Goal: Find specific page/section: Locate a particular part of the current website

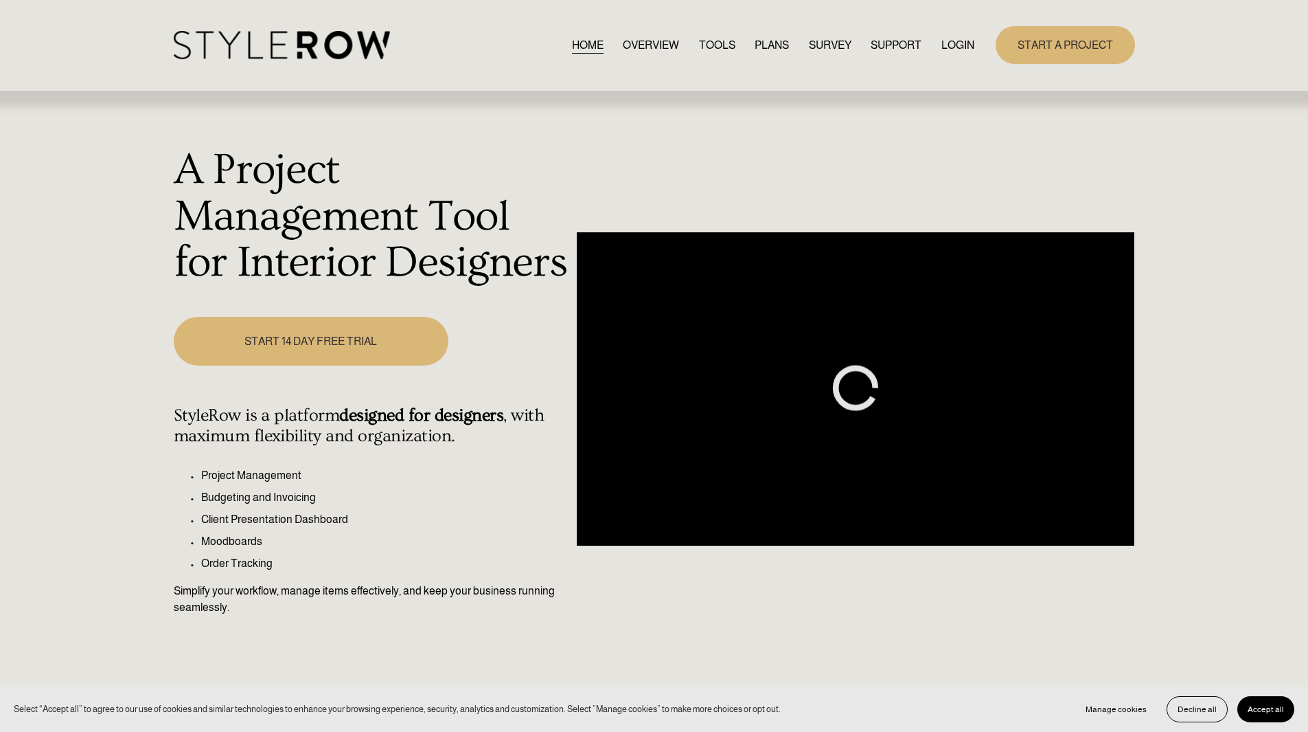
drag, startPoint x: 0, startPoint y: 0, endPoint x: 957, endPoint y: 45, distance: 957.9
click at [957, 45] on link "LOGIN" at bounding box center [958, 45] width 33 height 19
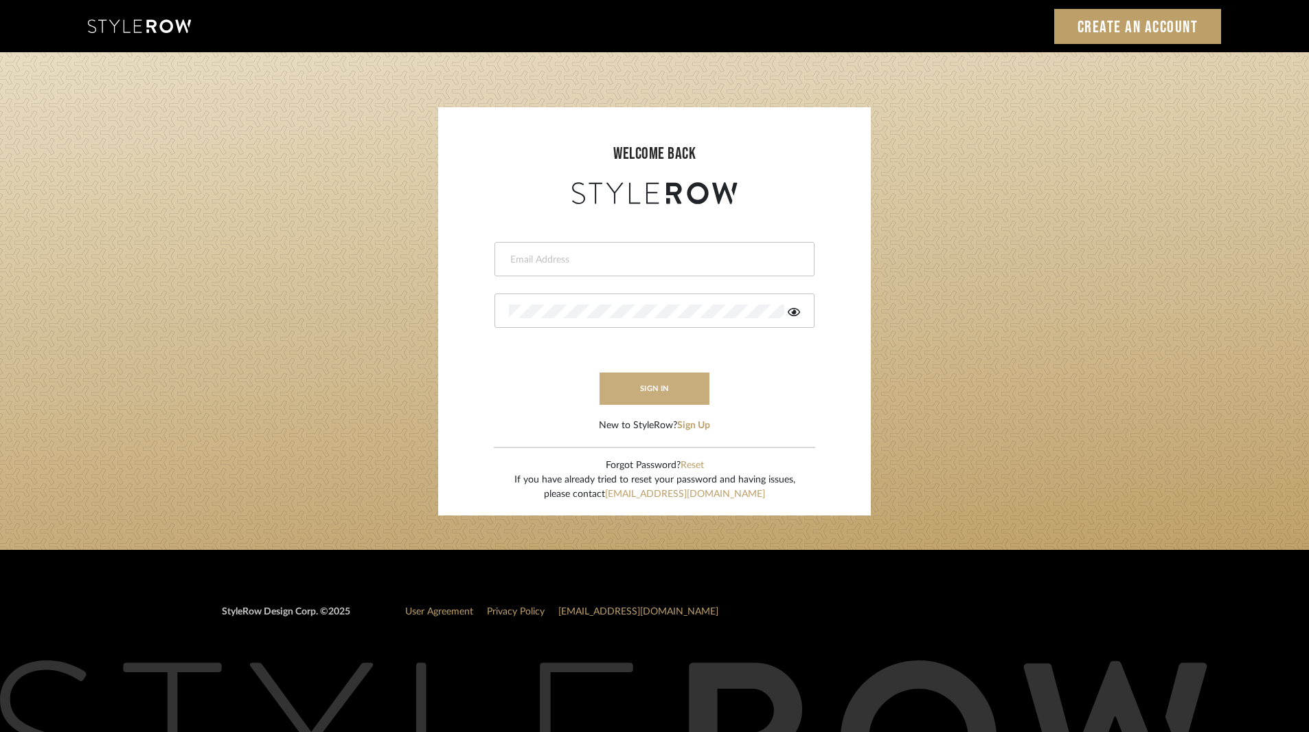
type input "ksears@morgantewilson.com"
click at [661, 389] on button "sign in" at bounding box center [655, 388] width 110 height 32
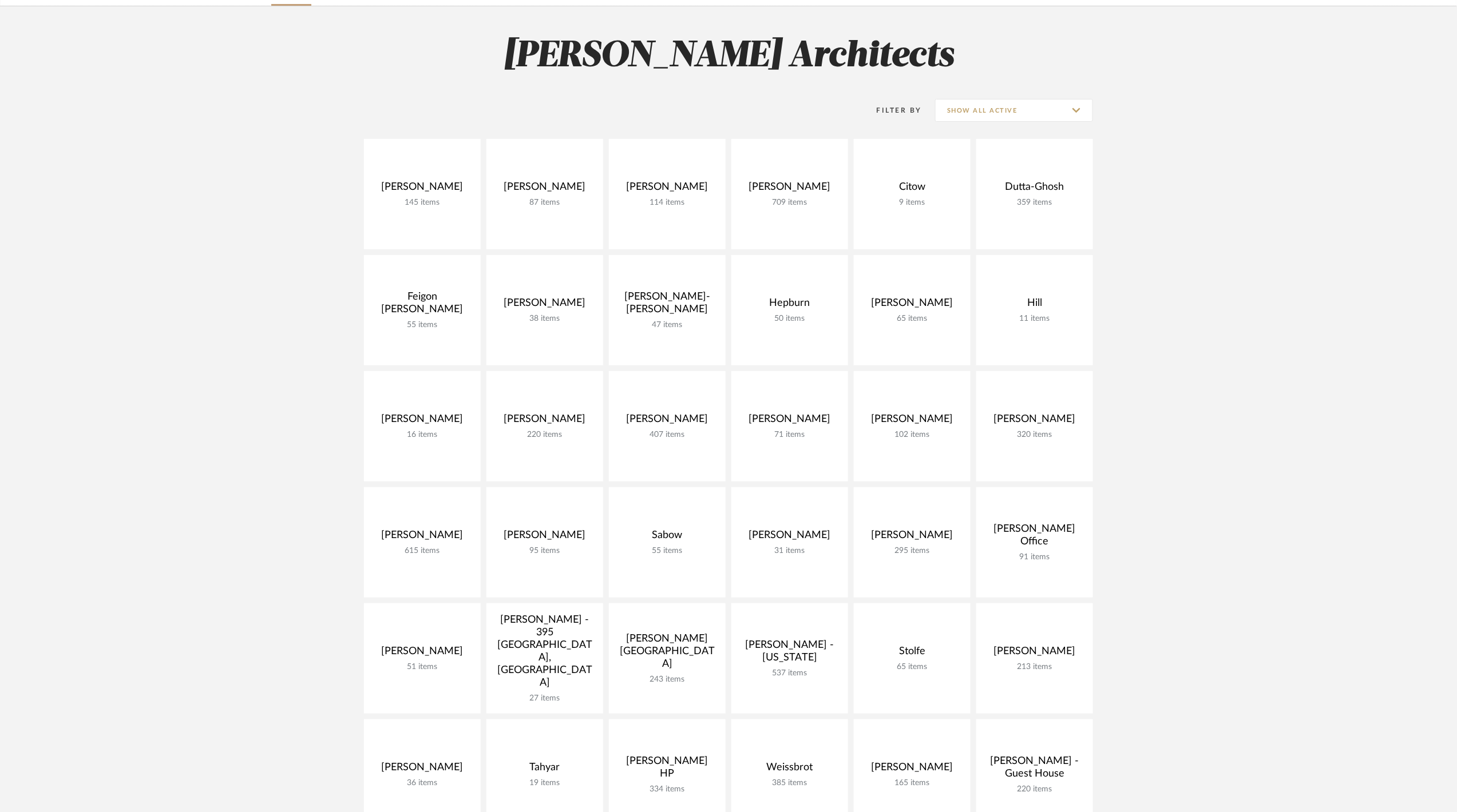
scroll to position [152, 0]
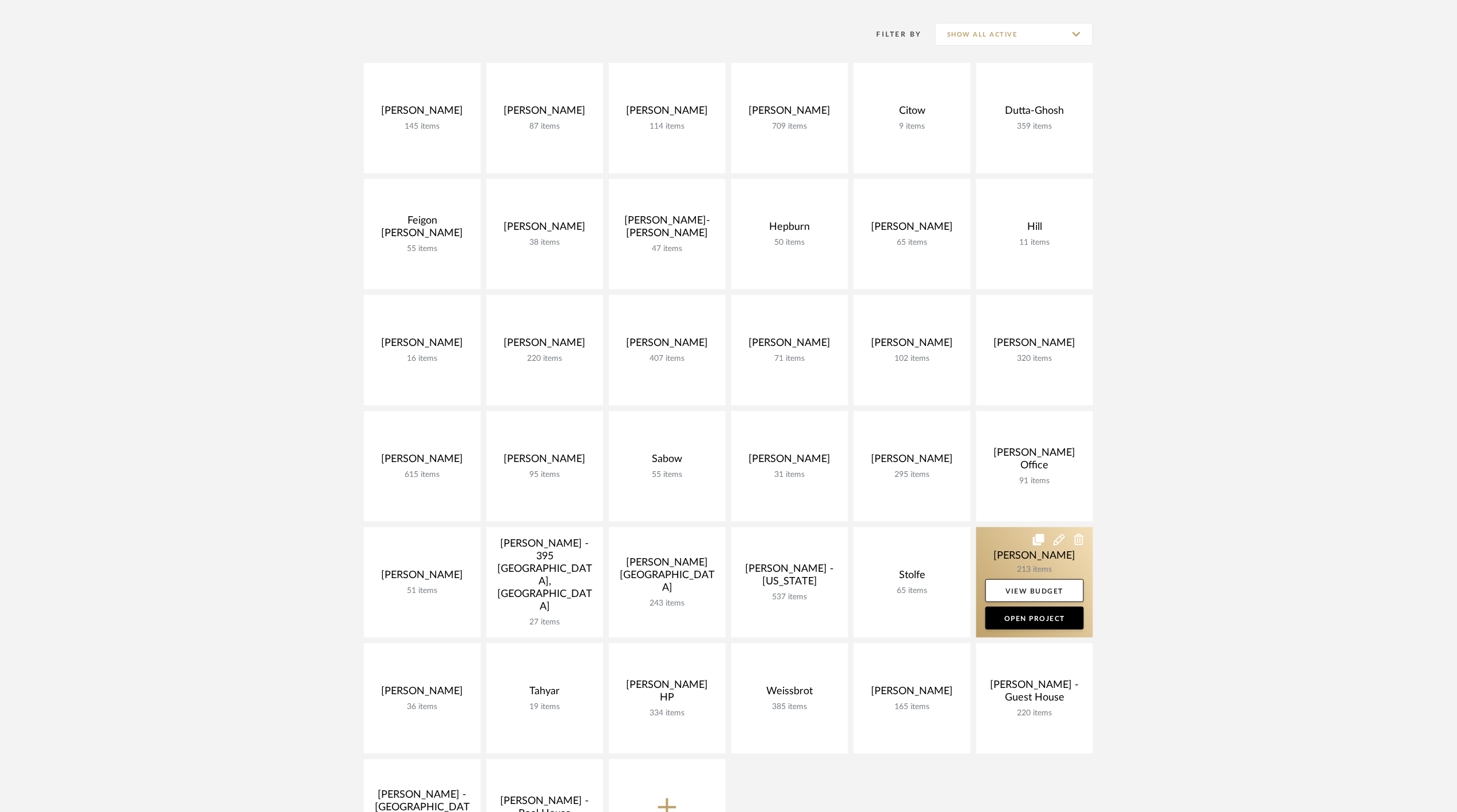
click at [1020, 559] on link at bounding box center [1035, 582] width 117 height 111
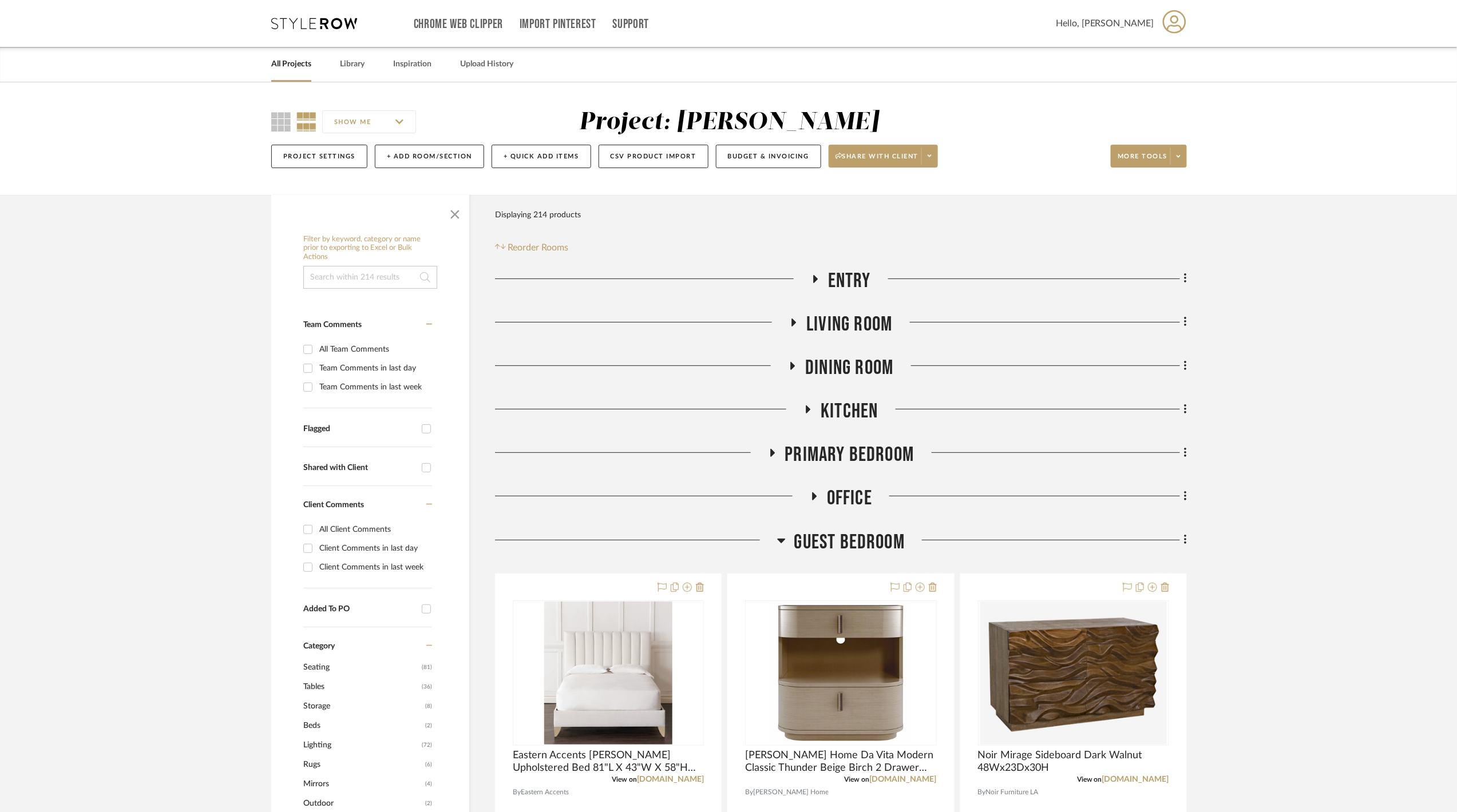
click at [852, 544] on span "Guest Bedroom" at bounding box center [849, 543] width 111 height 25
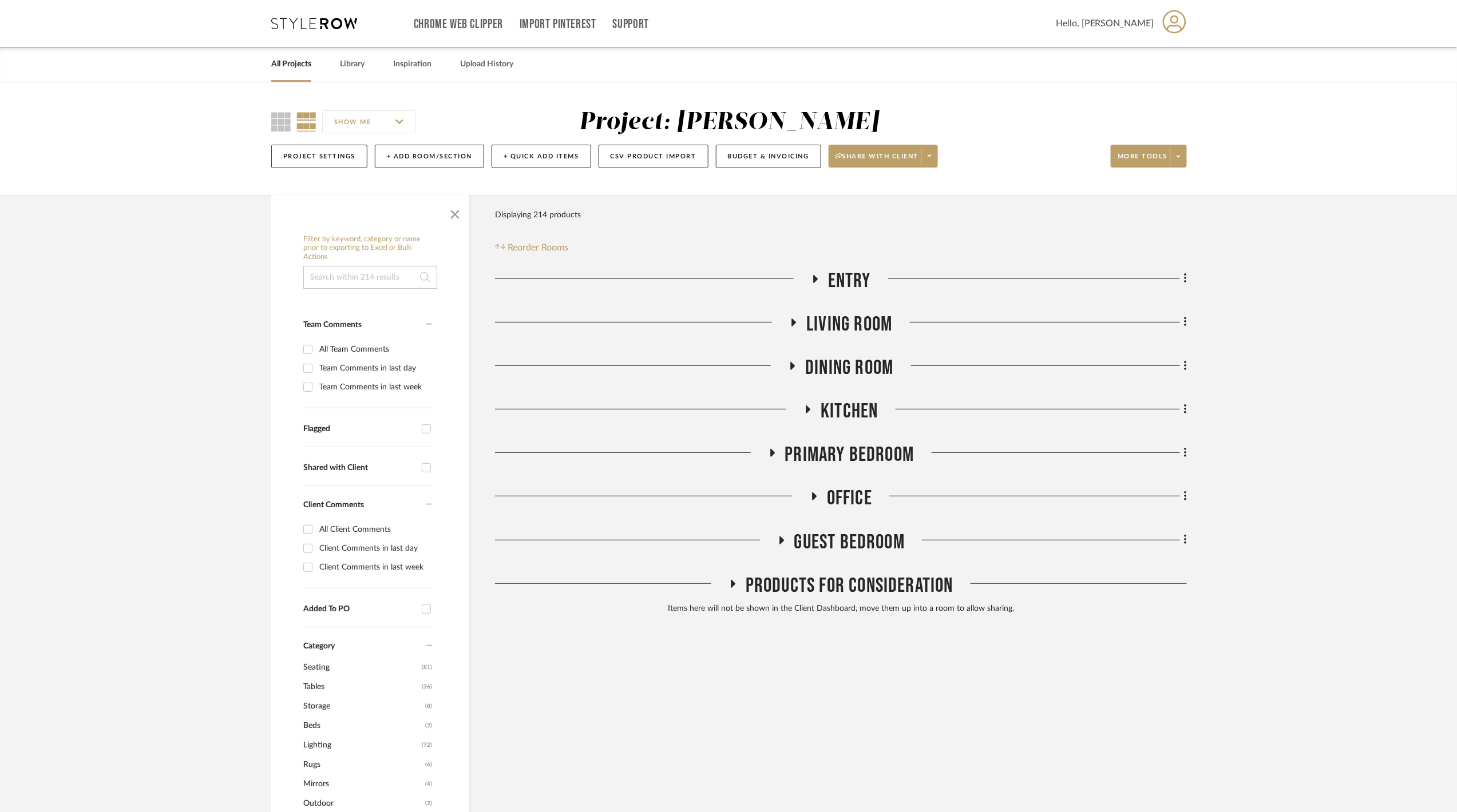
click at [843, 326] on span "Living Room" at bounding box center [849, 325] width 86 height 25
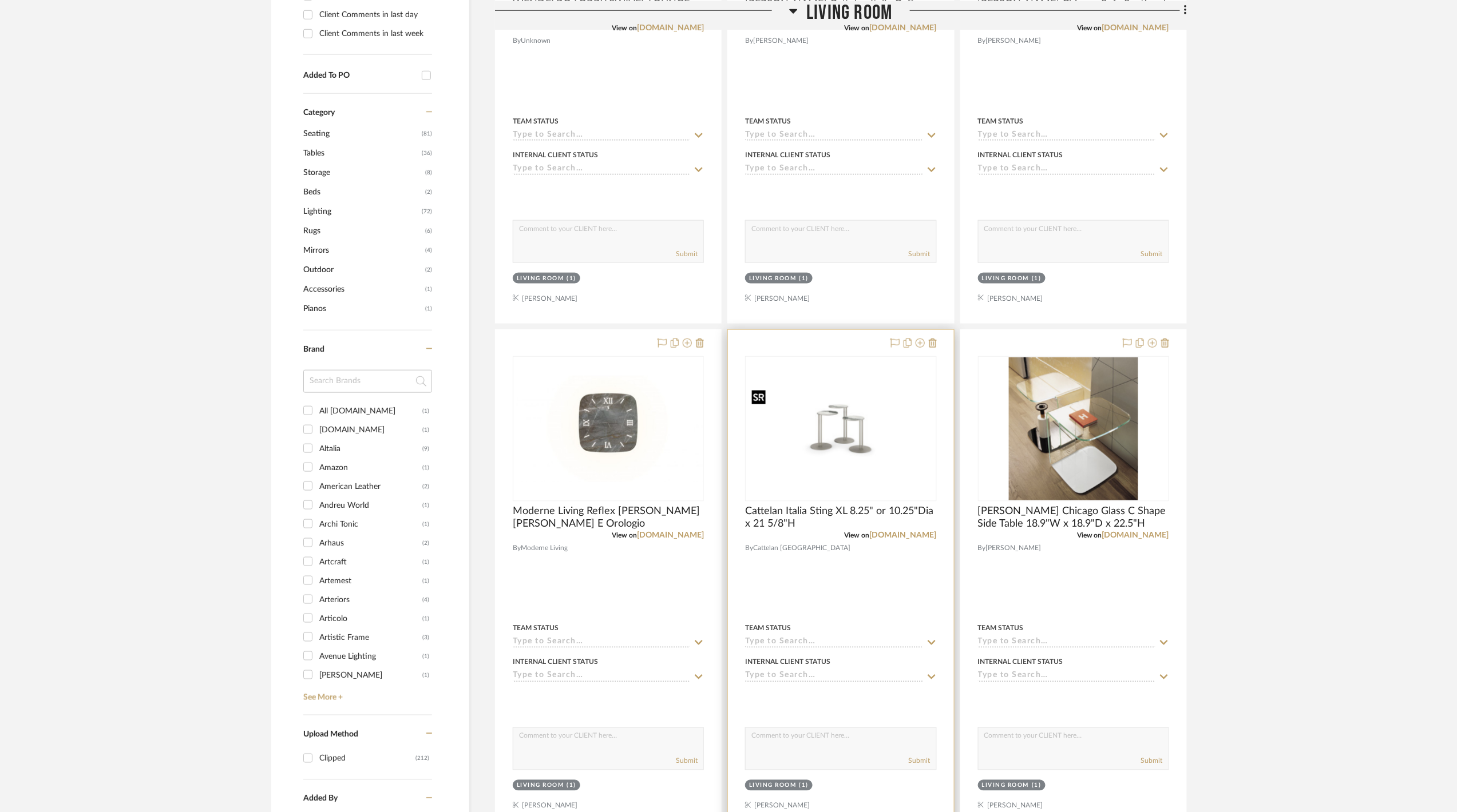
scroll to position [924, 0]
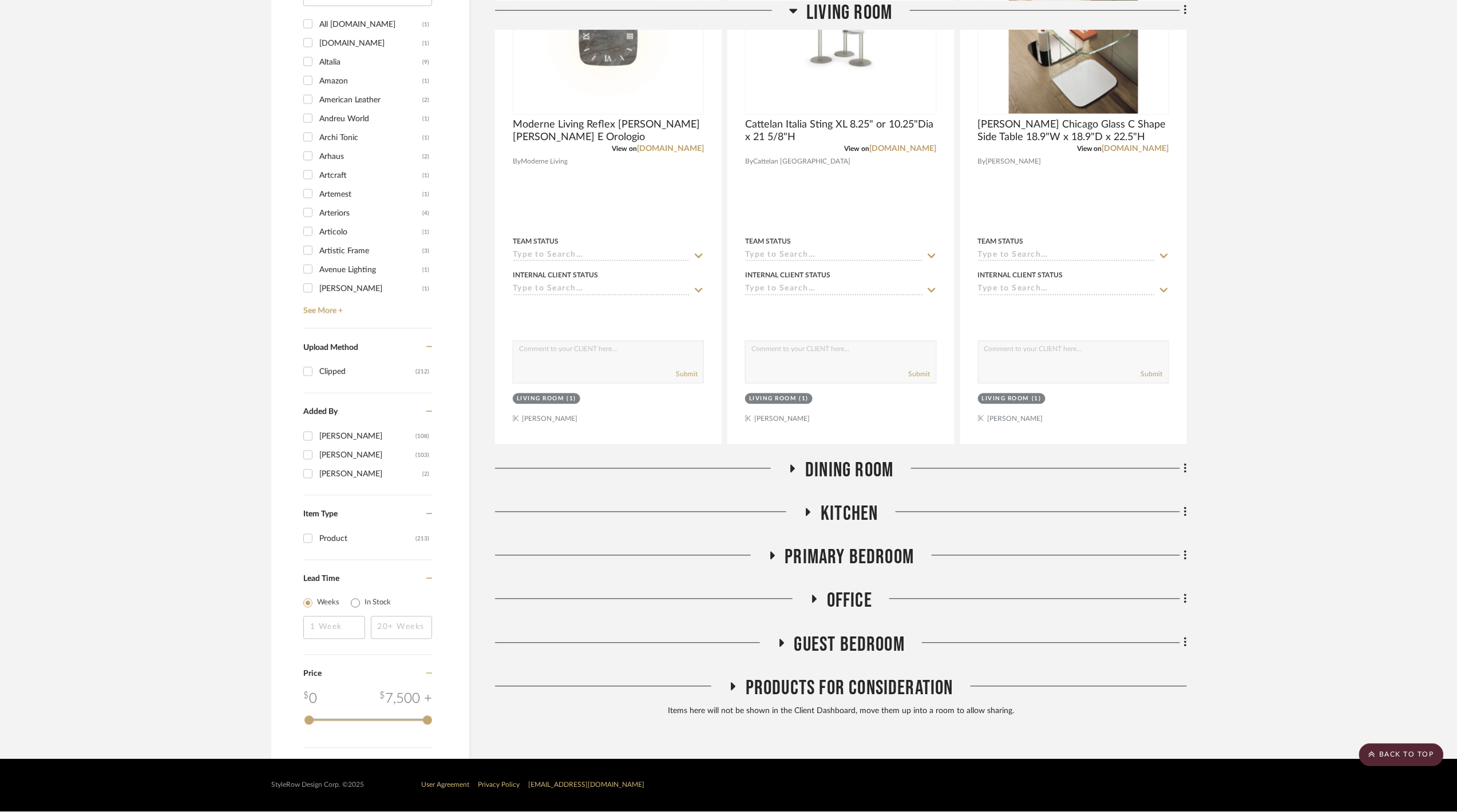
click at [864, 511] on span "Kitchen" at bounding box center [849, 515] width 57 height 25
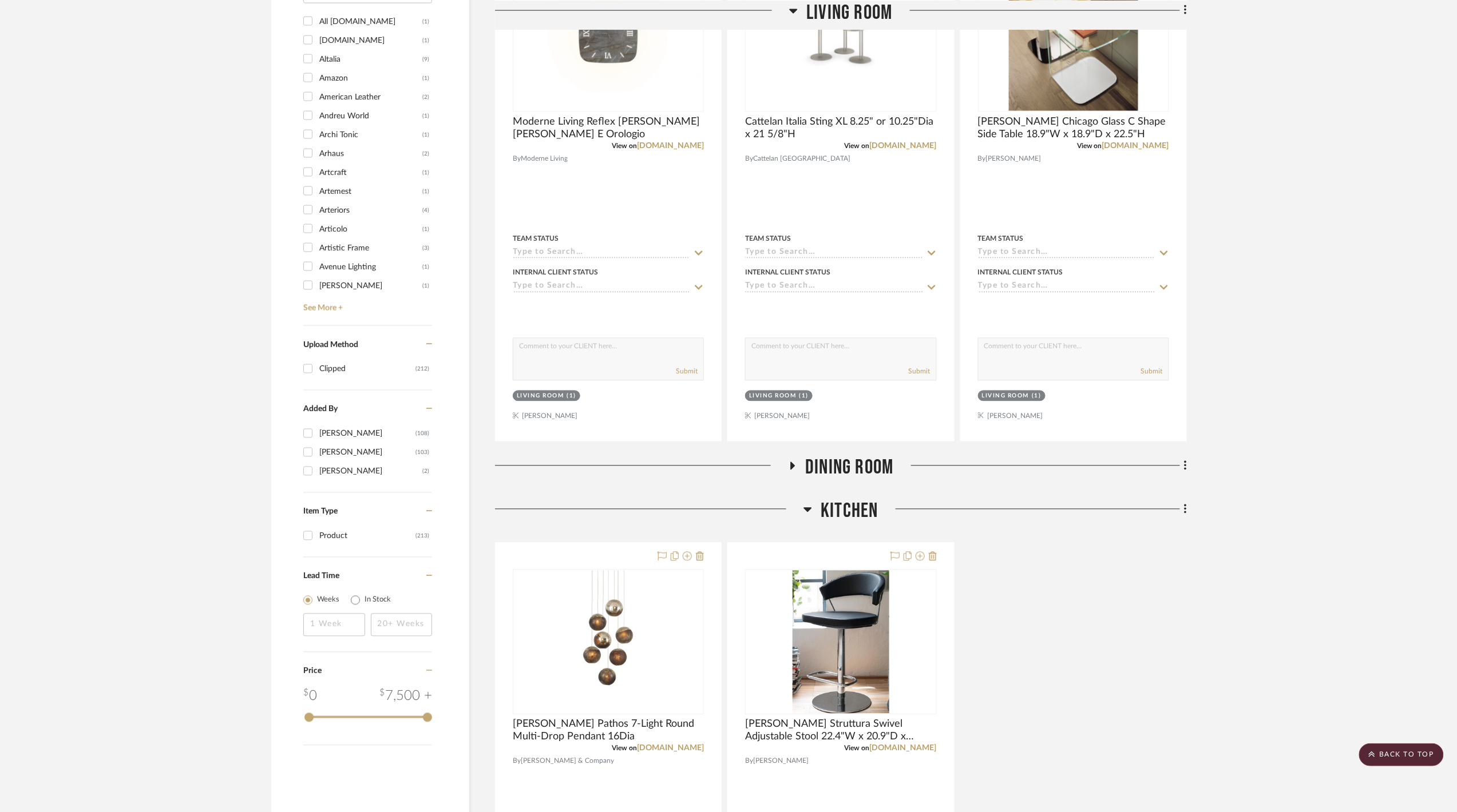
click at [845, 467] on span "Dining Room" at bounding box center [849, 468] width 88 height 25
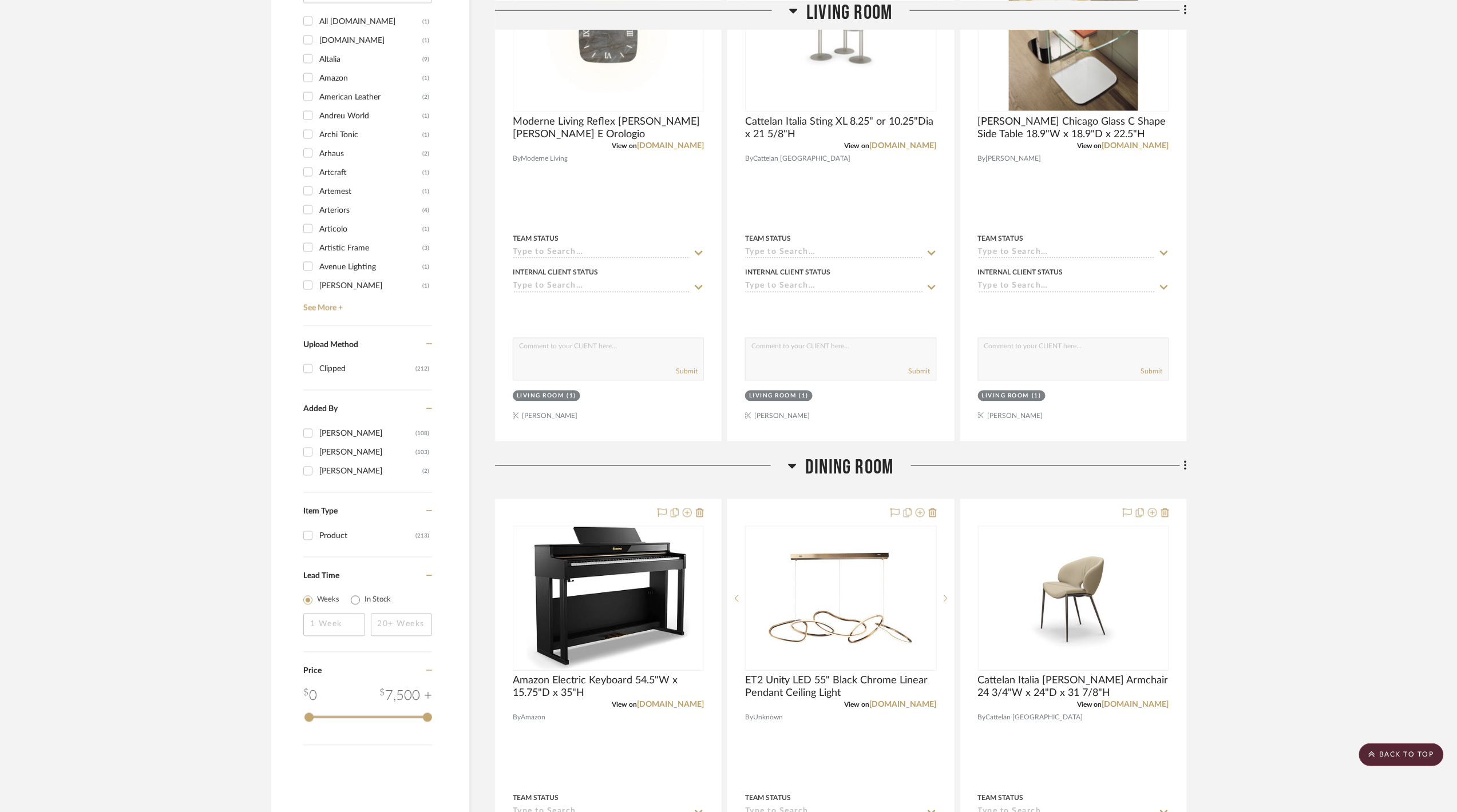
scroll to position [1000, 0]
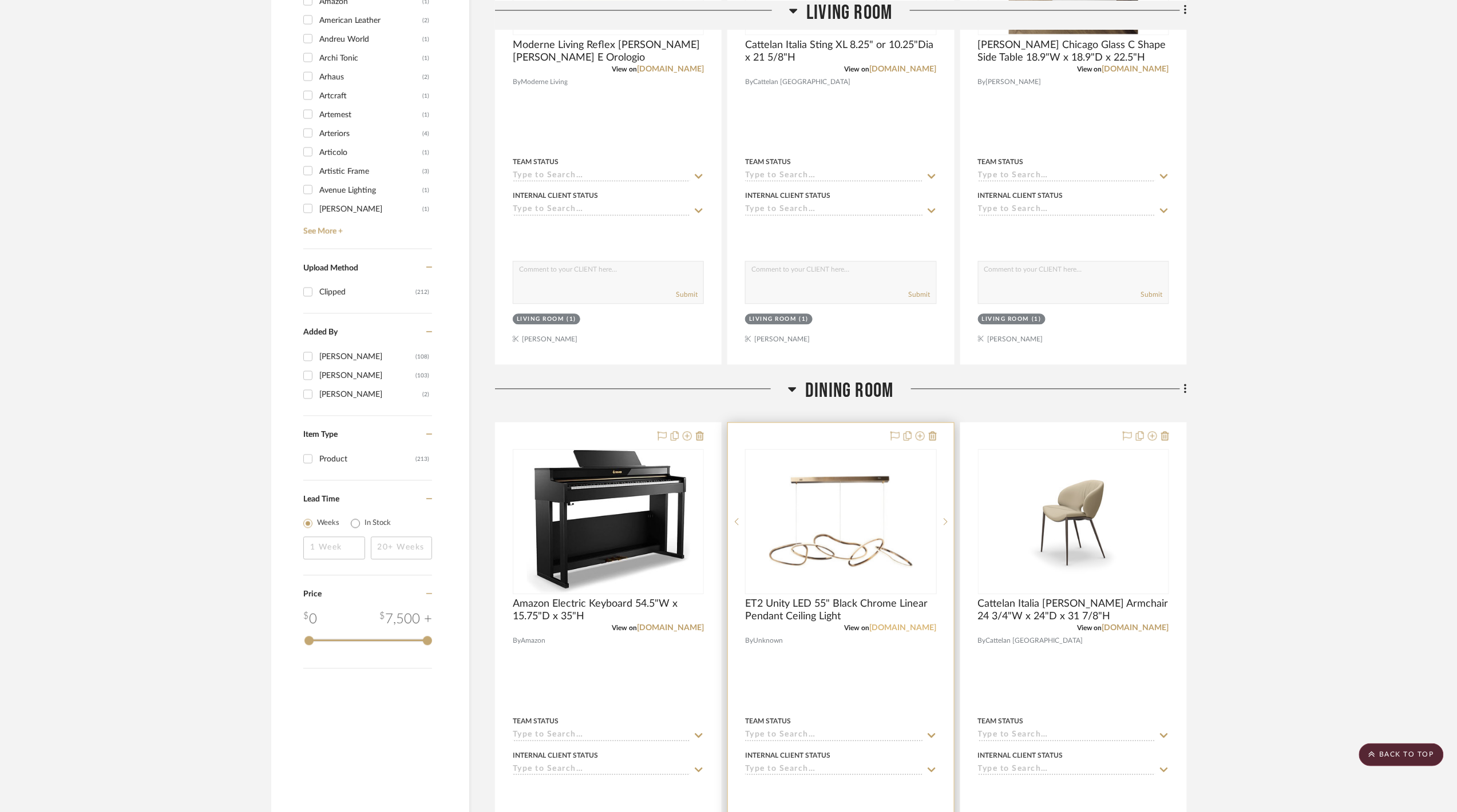
click at [897, 630] on link "et2lightinglights.com" at bounding box center [903, 629] width 67 height 8
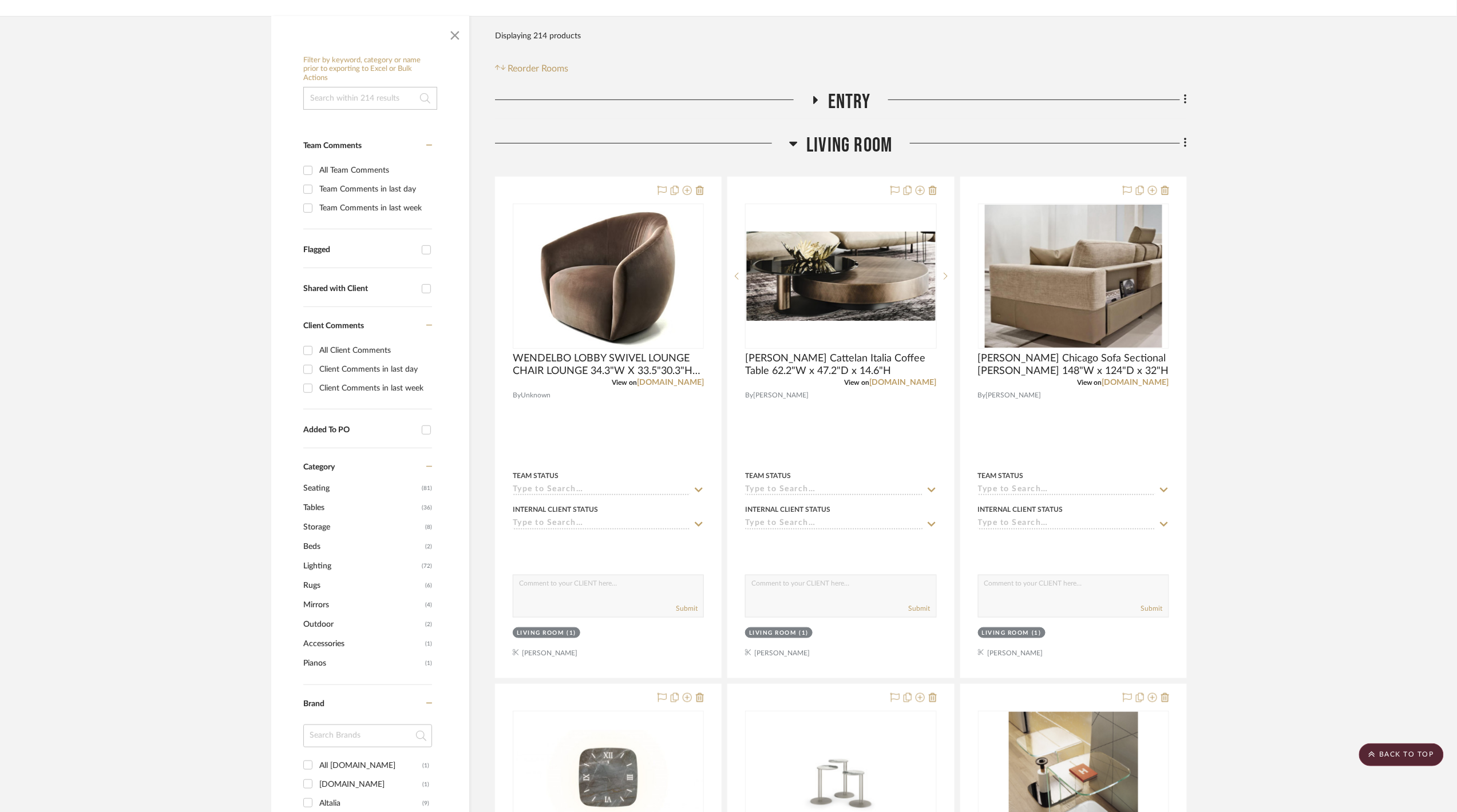
scroll to position [103, 0]
